Goal: Task Accomplishment & Management: Use online tool/utility

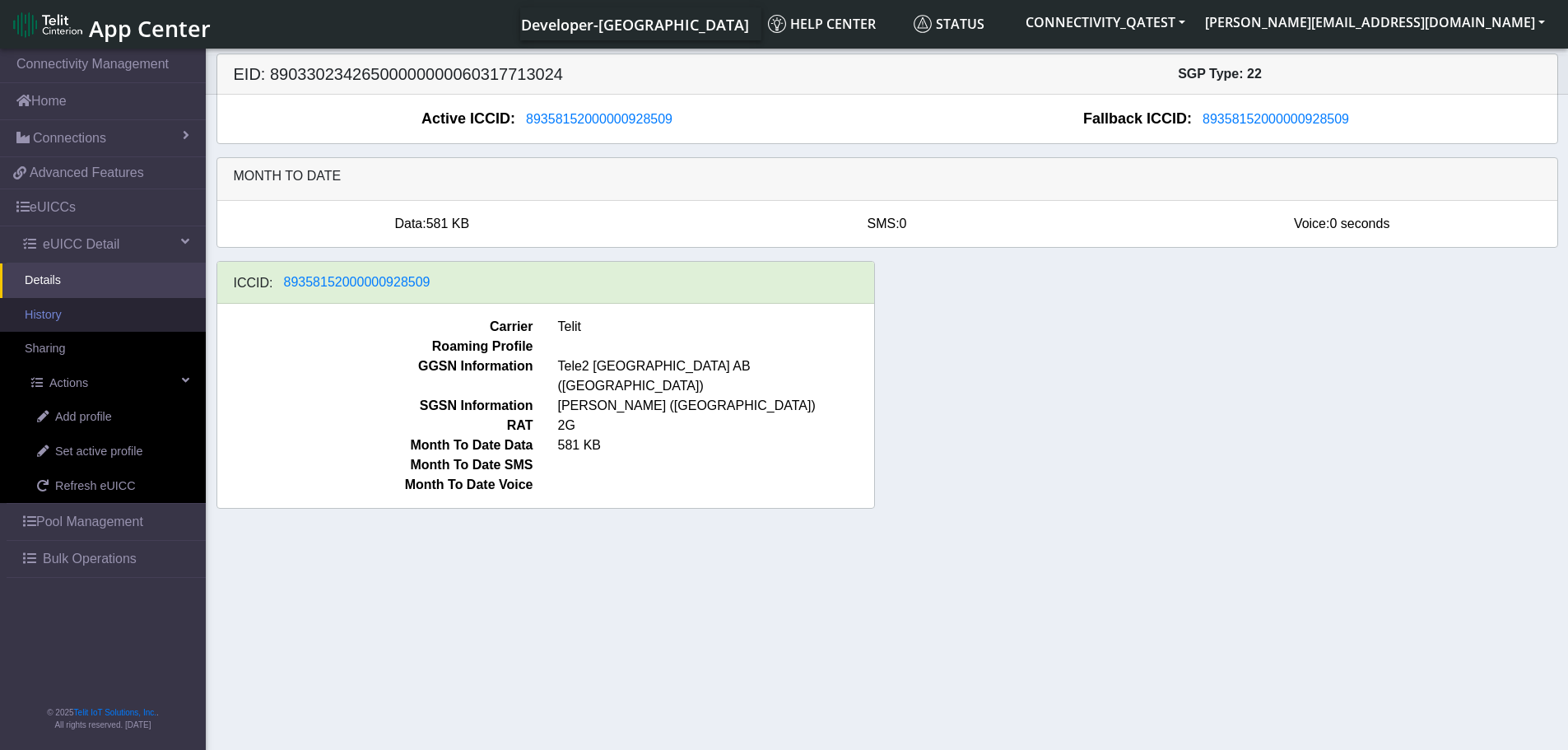
click at [64, 321] on link "History" at bounding box center [103, 315] width 205 height 34
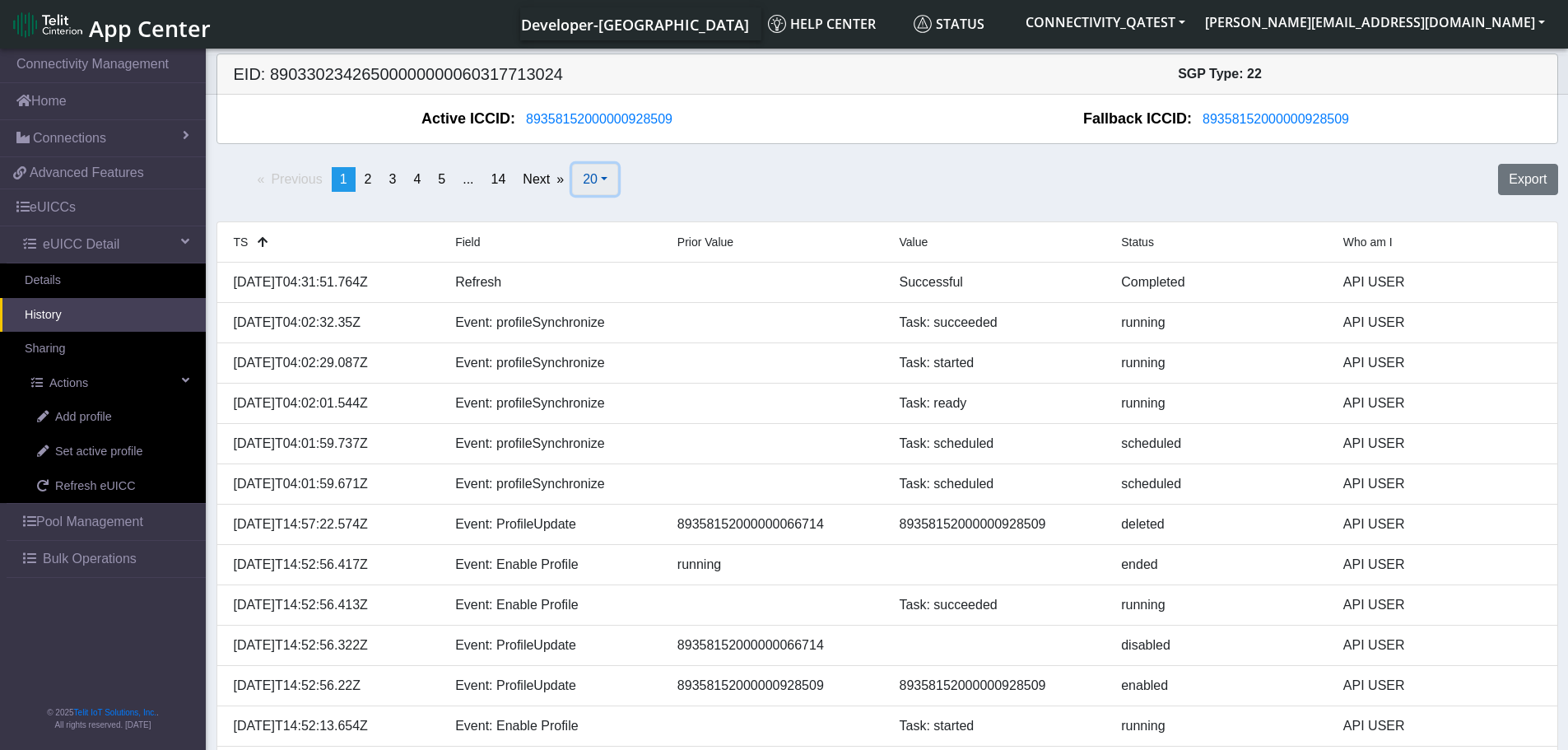
click at [596, 180] on span "20" at bounding box center [590, 179] width 15 height 14
click at [609, 266] on button "100" at bounding box center [637, 270] width 130 height 27
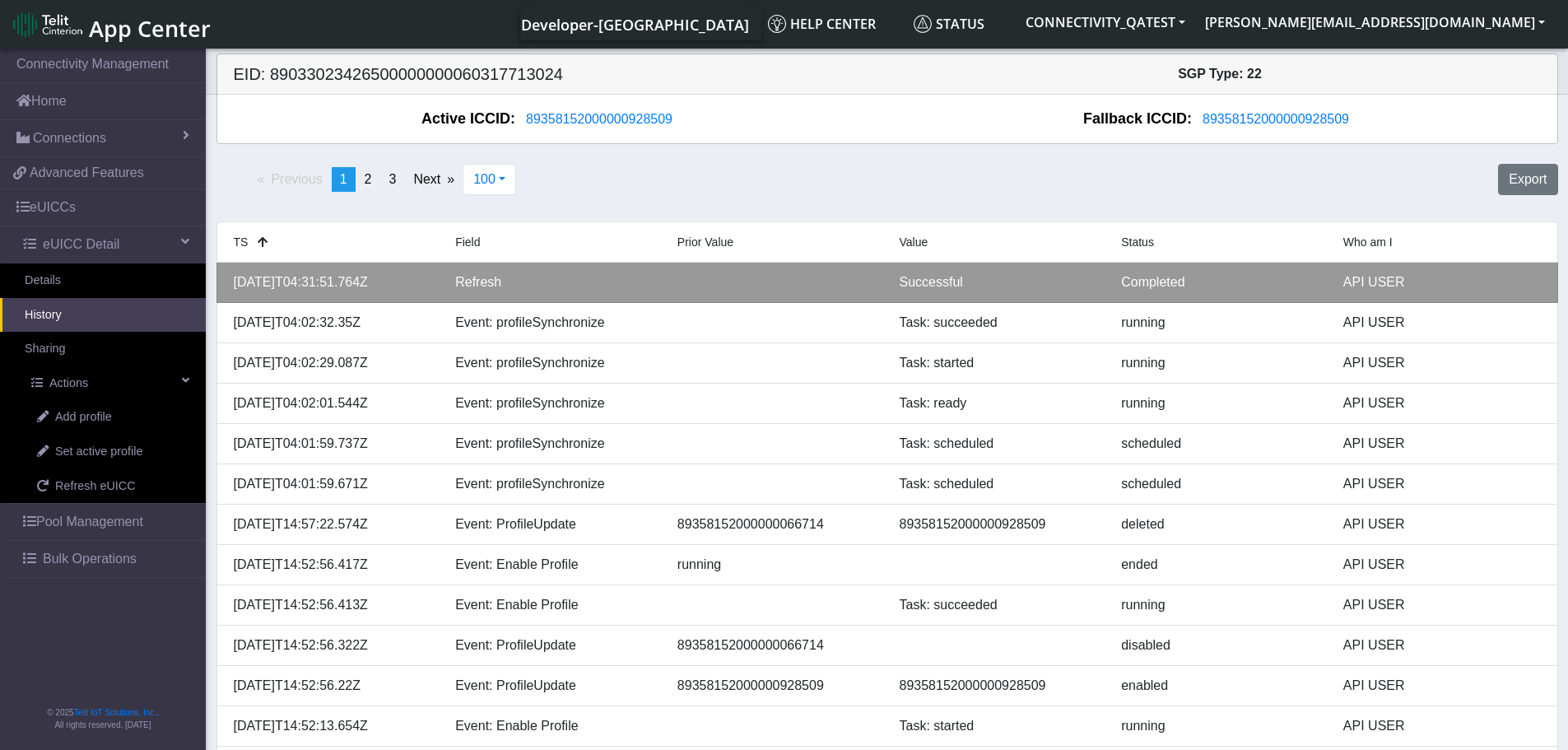
scroll to position [1217, 0]
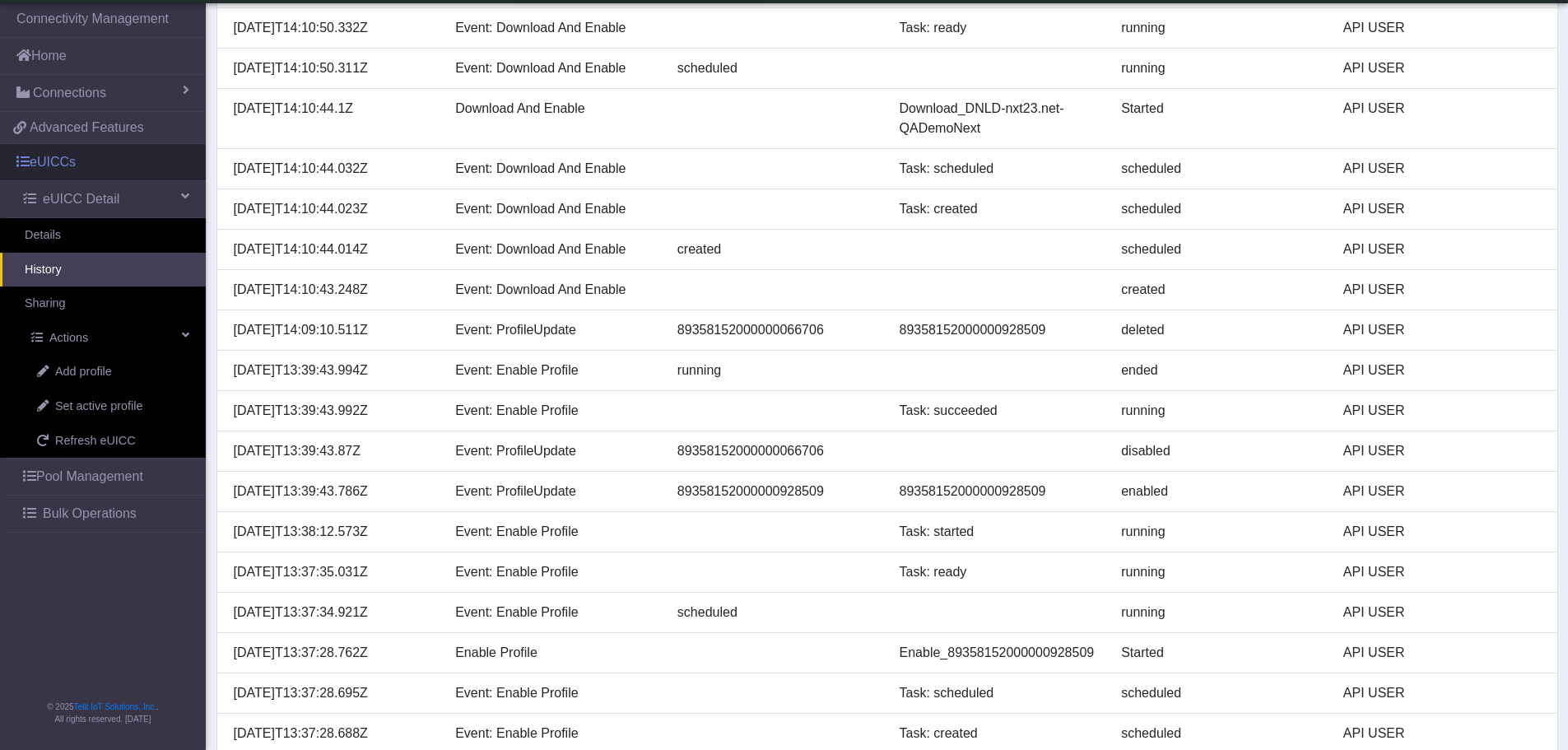
click at [93, 159] on link "eUICCs" at bounding box center [103, 162] width 205 height 36
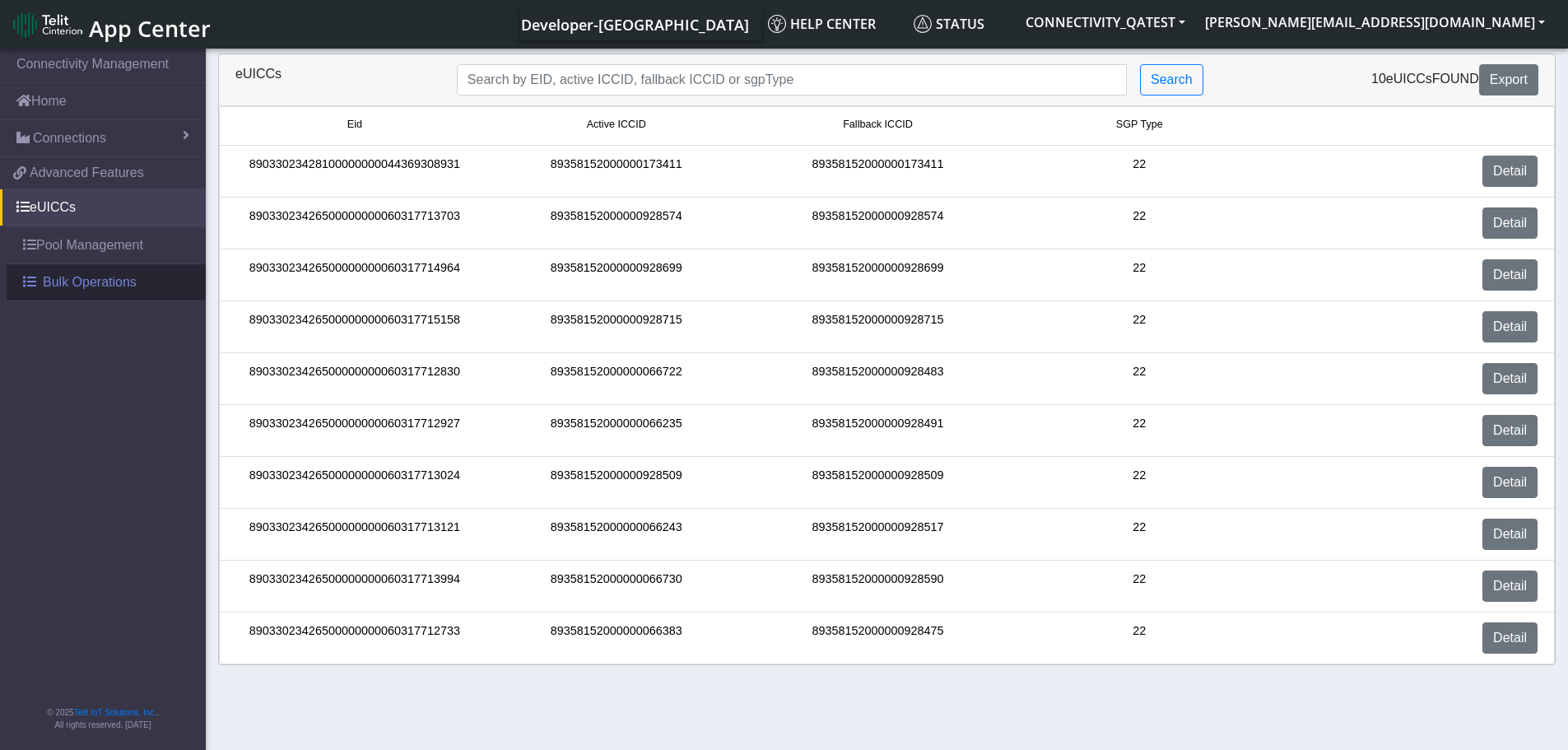
click at [119, 287] on span "Bulk Operations" at bounding box center [89, 282] width 94 height 20
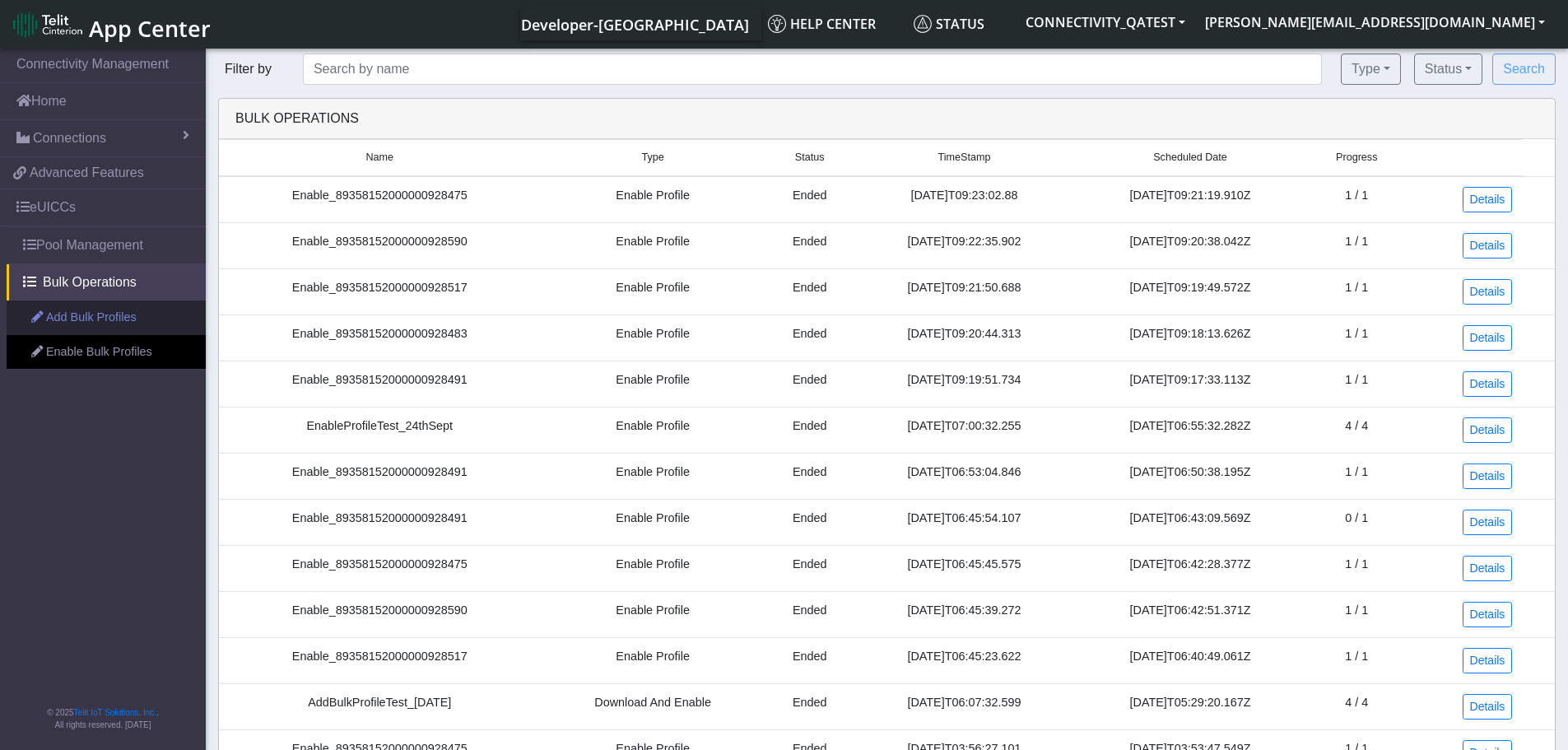
click at [110, 317] on link "Add Bulk Profiles" at bounding box center [106, 317] width 199 height 34
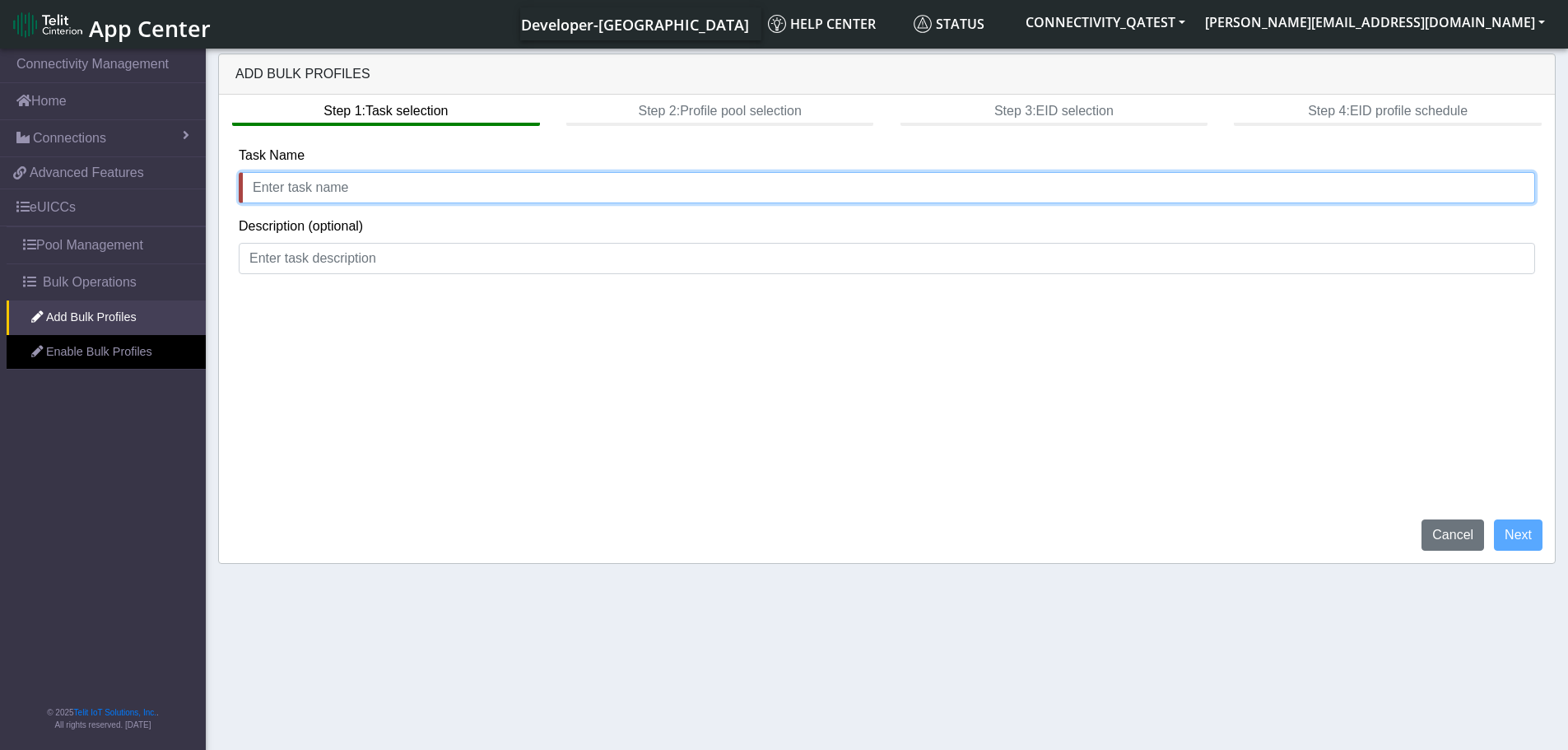
click at [377, 188] on input "text" at bounding box center [886, 187] width 1296 height 31
type input "add"
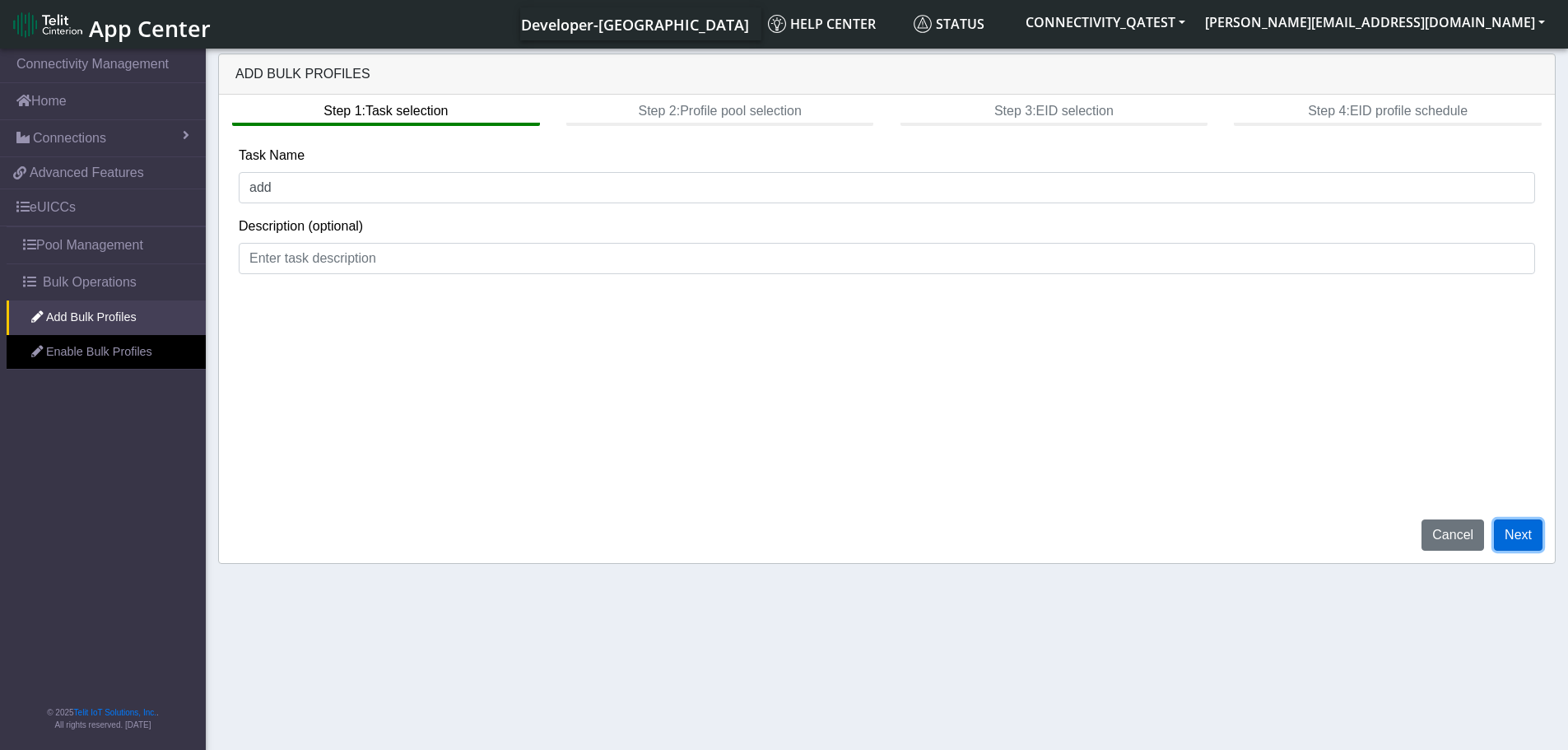
click at [1522, 528] on button "Next" at bounding box center [1518, 534] width 48 height 31
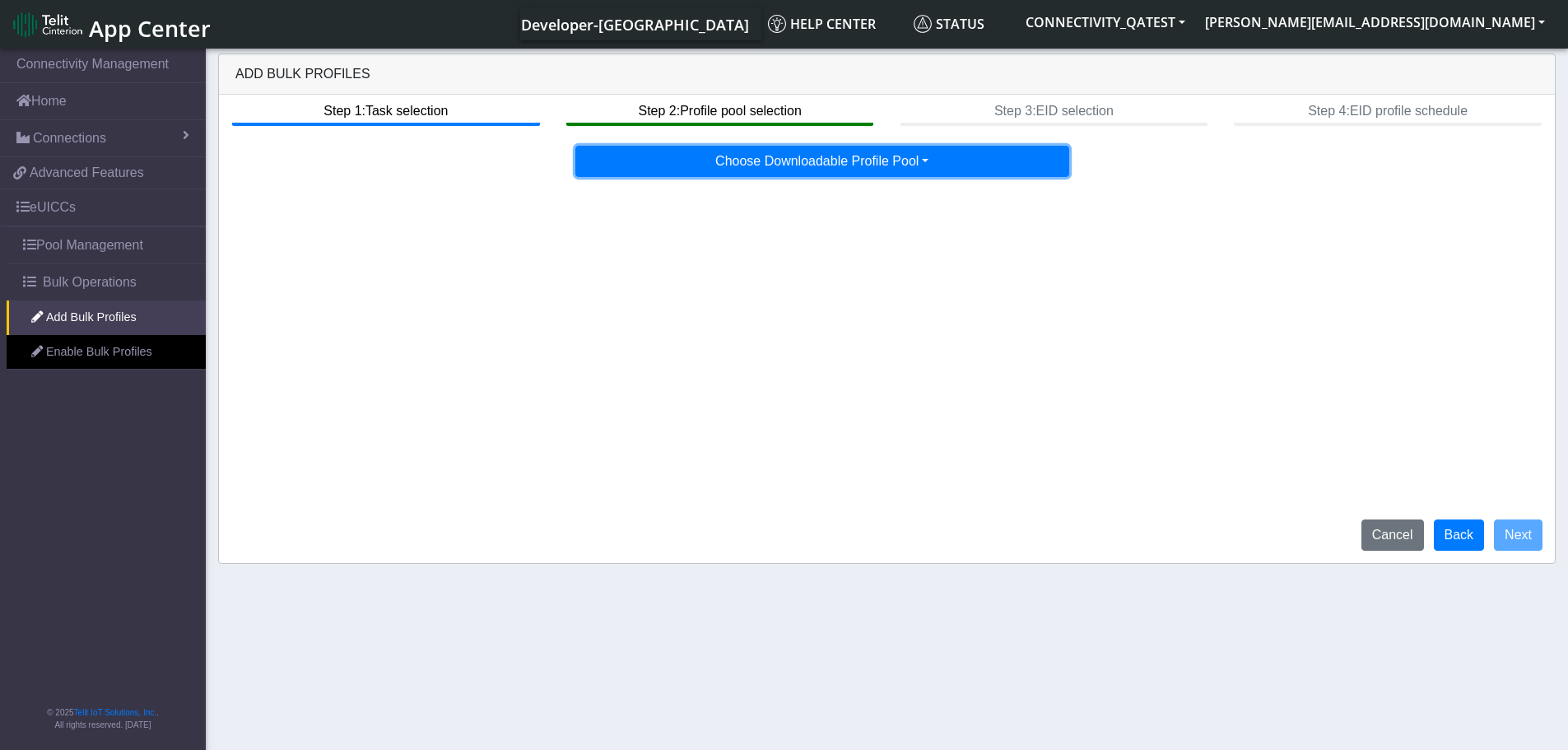
click at [904, 170] on button "Choose Downloadable Profile Pool" at bounding box center [822, 161] width 494 height 31
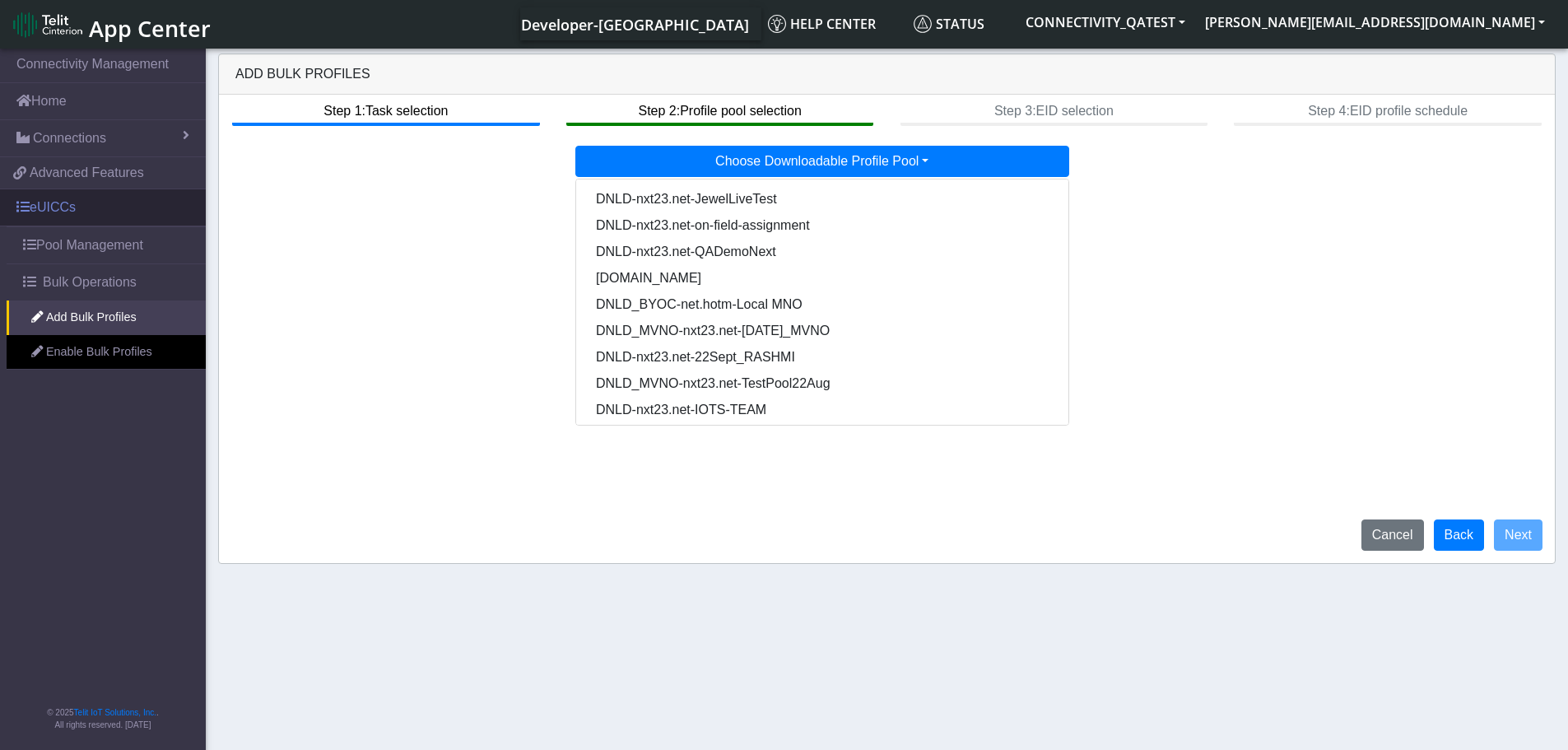
click at [68, 214] on link "eUICCs" at bounding box center [103, 207] width 205 height 36
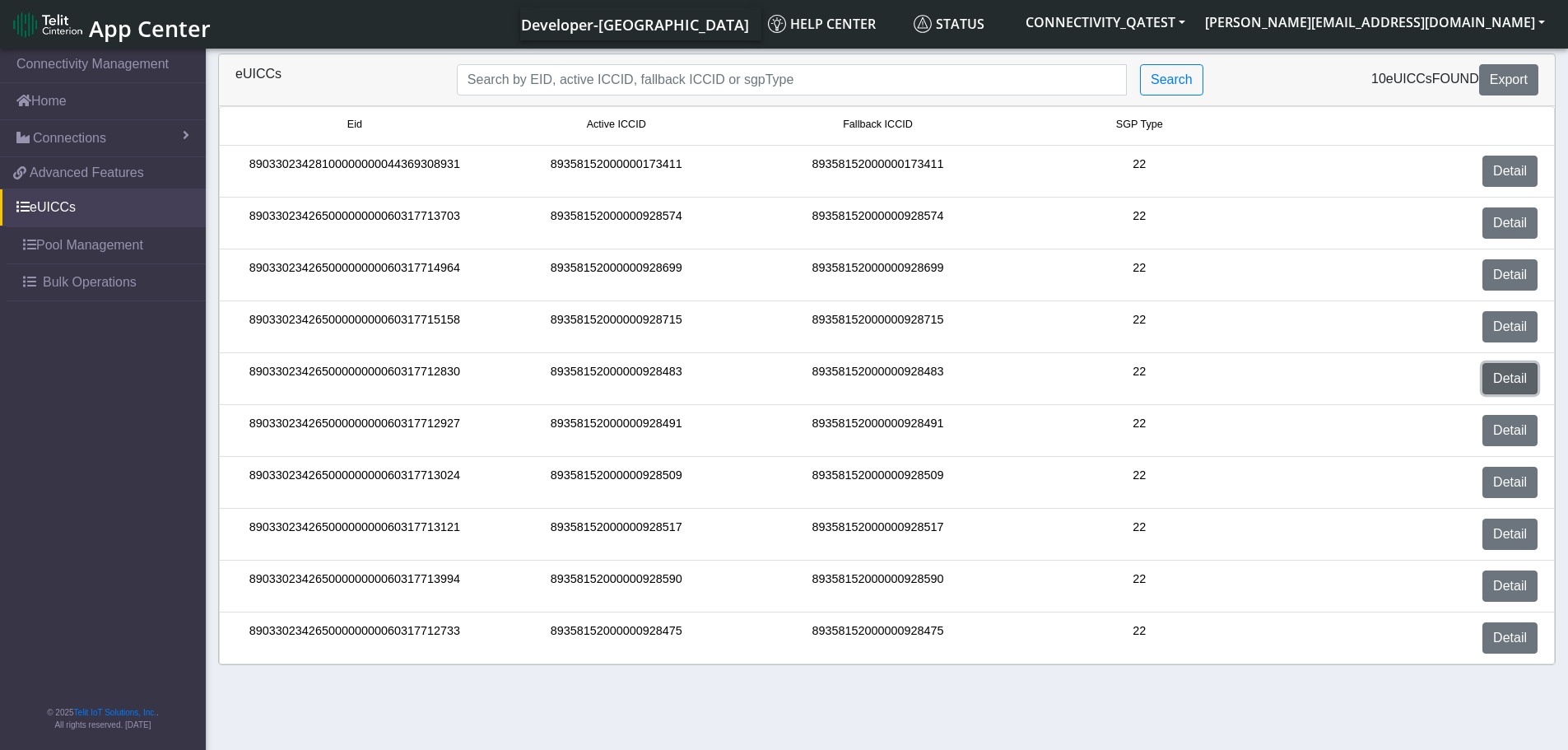
click at [1509, 383] on link "Detail" at bounding box center [1510, 378] width 55 height 31
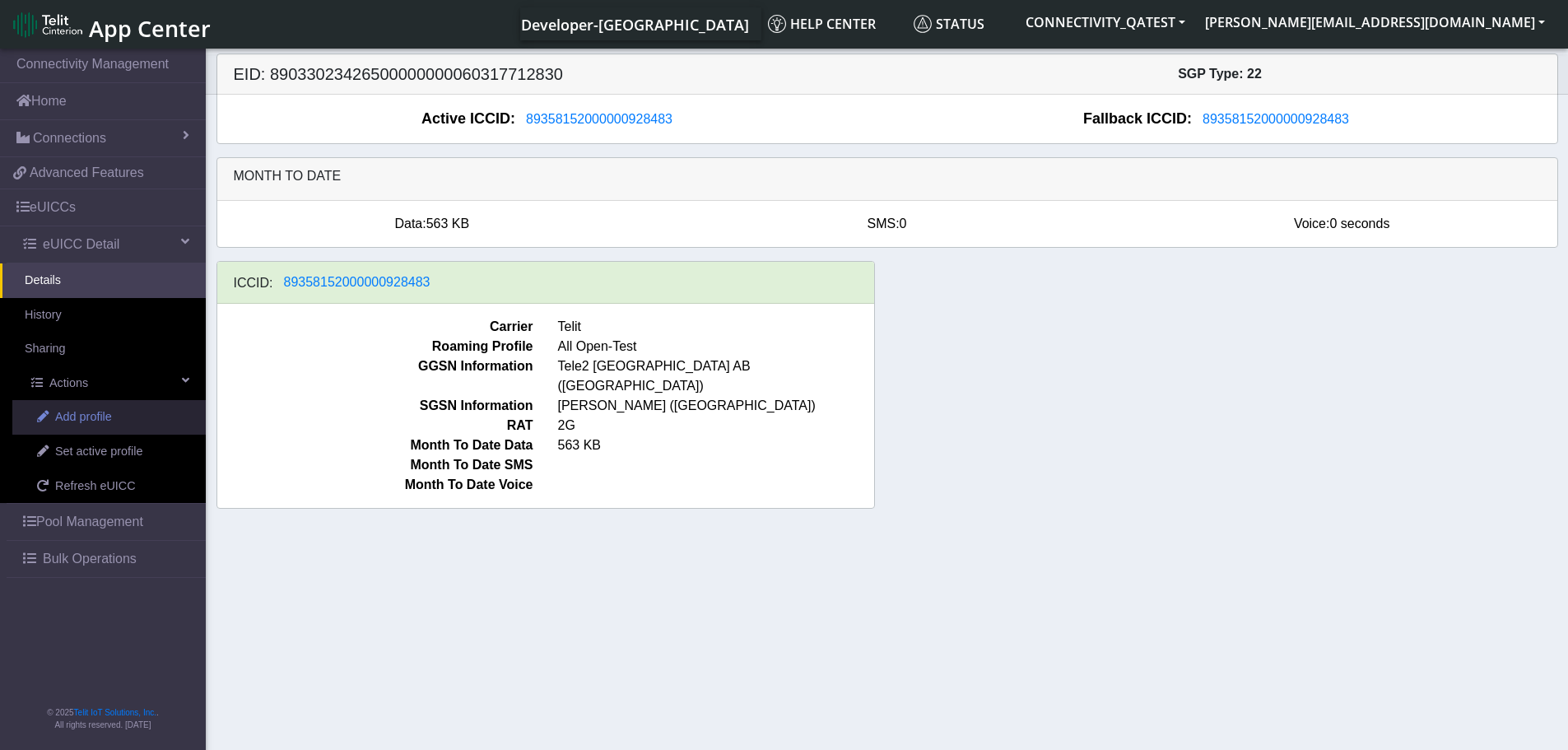
click at [86, 417] on span "Add profile" at bounding box center [84, 416] width 57 height 18
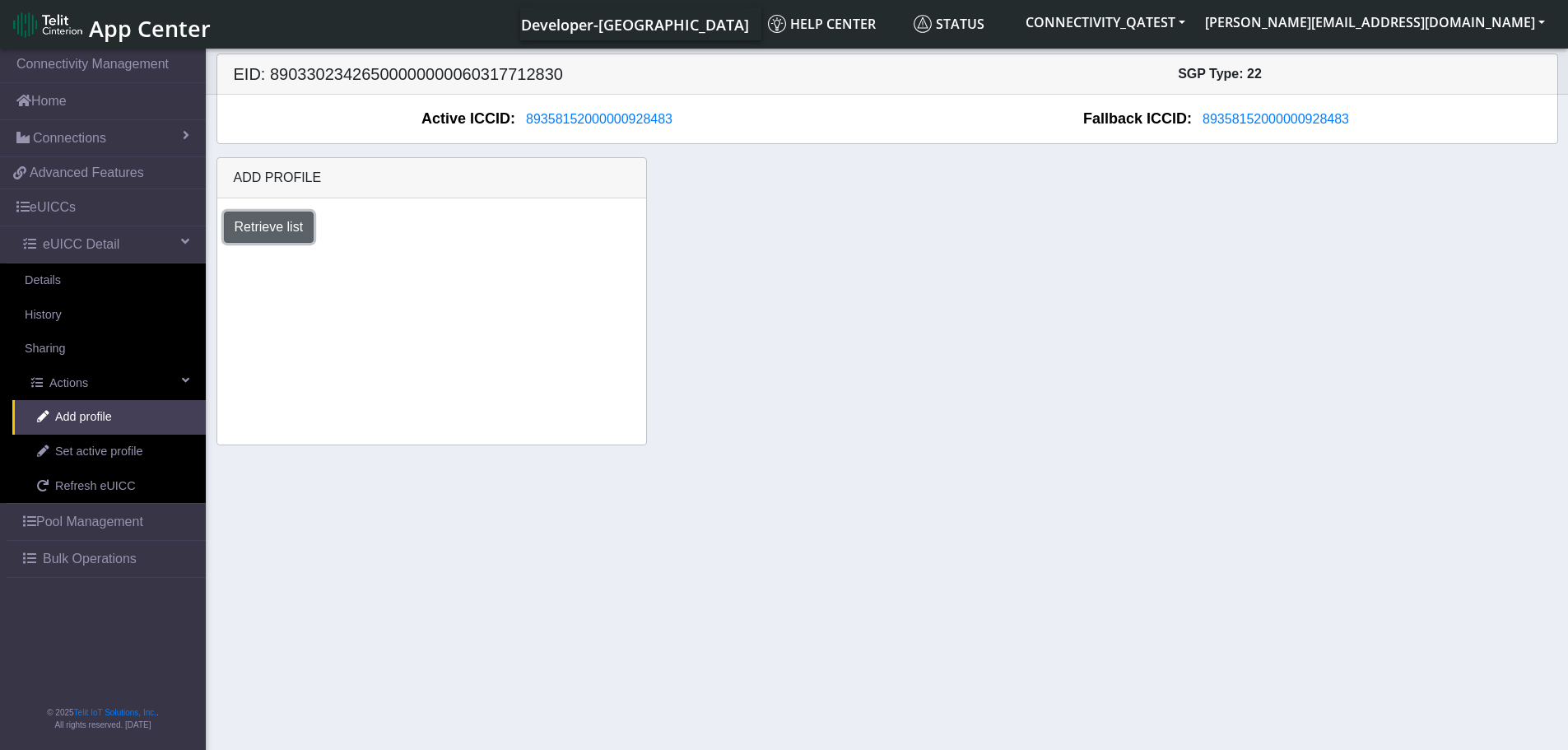
click at [290, 230] on button "Retrieve list" at bounding box center [268, 226] width 90 height 31
click at [447, 267] on select "Select profile to add JewelLiveTest (available: 0) on-field-assignment (availab…" at bounding box center [339, 271] width 232 height 31
click at [446, 277] on select "Select profile to add JewelLiveTest (available: 0) on-field-assignment (availab…" at bounding box center [339, 271] width 232 height 31
click at [448, 271] on select "Select profile to add JewelLiveTest (available: 0) on-field-assignment (availab…" at bounding box center [339, 271] width 232 height 31
click at [450, 271] on select "Select profile to add JewelLiveTest (available: 0) on-field-assignment (availab…" at bounding box center [339, 271] width 232 height 31
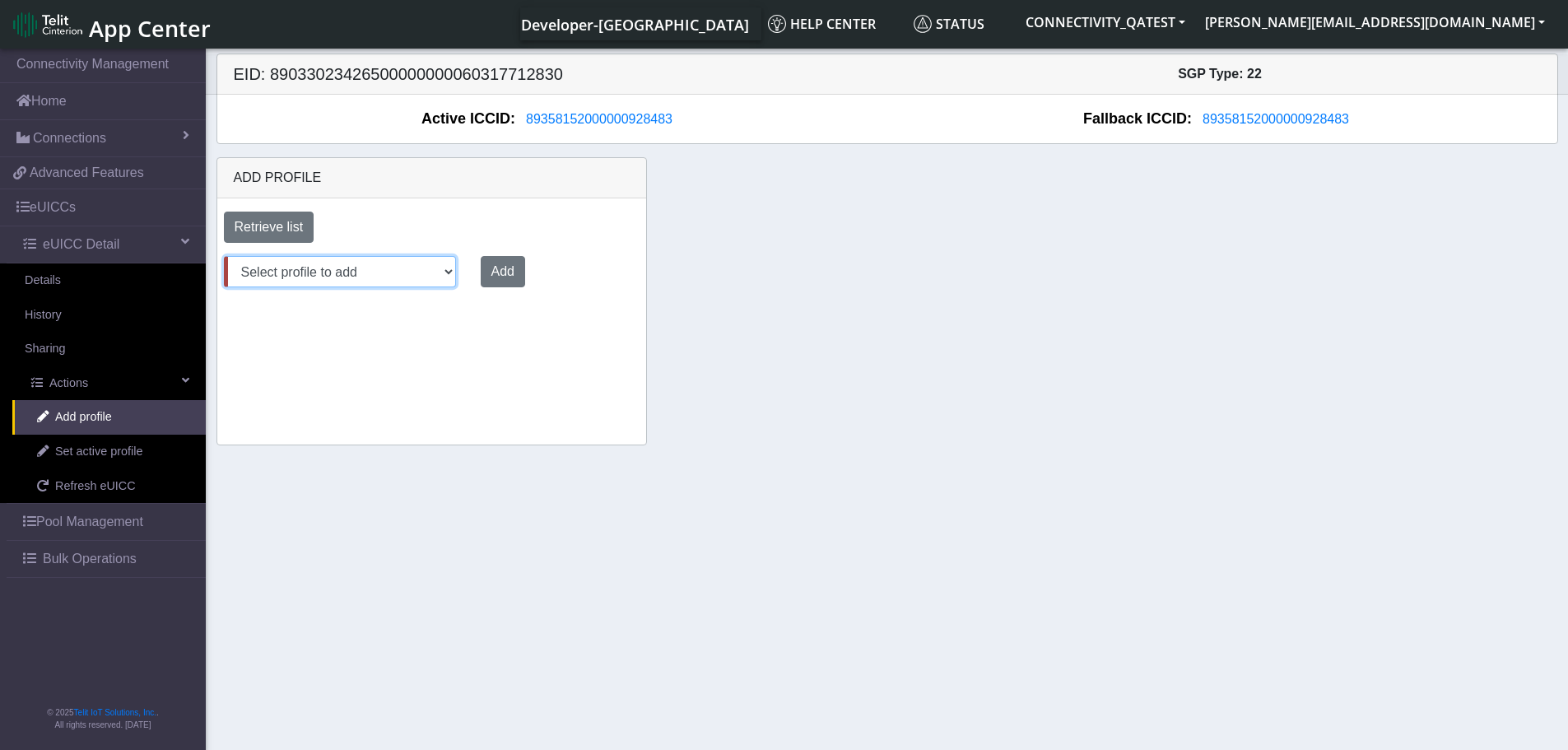
click at [449, 272] on select "Select profile to add JewelLiveTest (available: 0) on-field-assignment (availab…" at bounding box center [339, 271] width 232 height 31
click at [450, 276] on select "Select profile to add JewelLiveTest (available: 0) on-field-assignment (availab…" at bounding box center [339, 271] width 232 height 31
click at [446, 273] on select "Select profile to add JewelLiveTest (available: 0) on-field-assignment (availab…" at bounding box center [339, 271] width 232 height 31
click at [451, 272] on select "Select profile to add JewelLiveTest (available: 0) on-field-assignment (availab…" at bounding box center [339, 271] width 232 height 31
click at [450, 266] on select "Select profile to add JewelLiveTest (available: 0) on-field-assignment (availab…" at bounding box center [339, 271] width 232 height 31
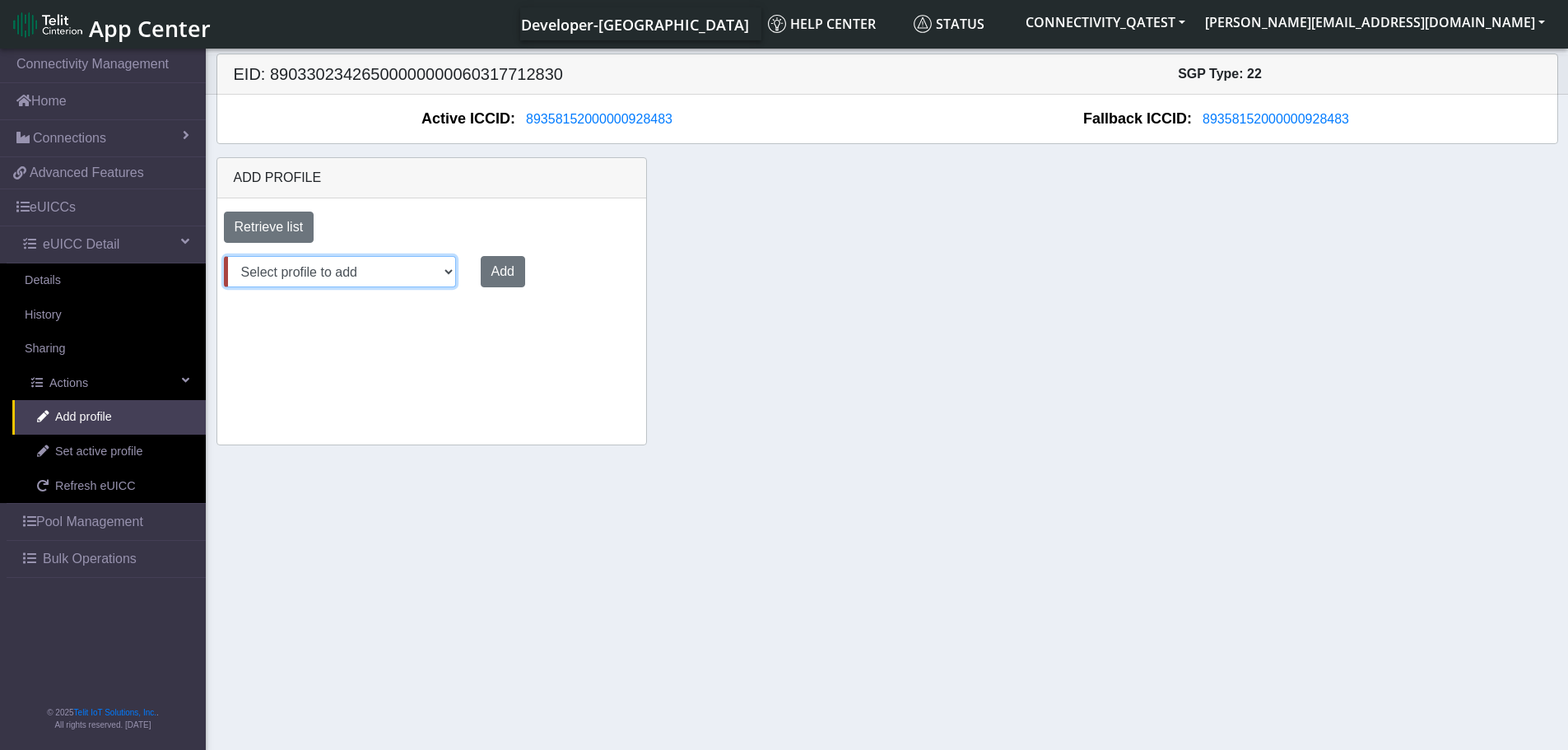
click at [452, 273] on select "Select profile to add JewelLiveTest (available: 0) on-field-assignment (availab…" at bounding box center [339, 271] width 232 height 31
click at [439, 269] on select "Select profile to add JewelLiveTest (available: 0) on-field-assignment (availab…" at bounding box center [339, 271] width 232 height 31
